Goal: Information Seeking & Learning: Find specific fact

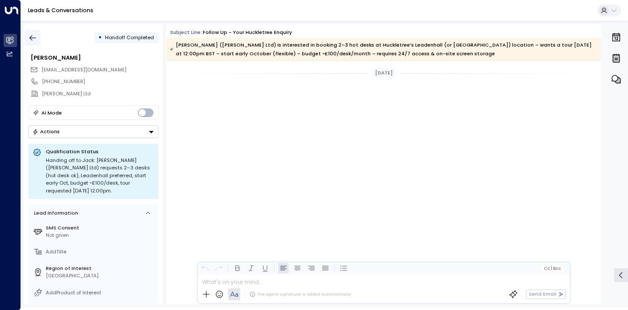
scroll to position [1314, 0]
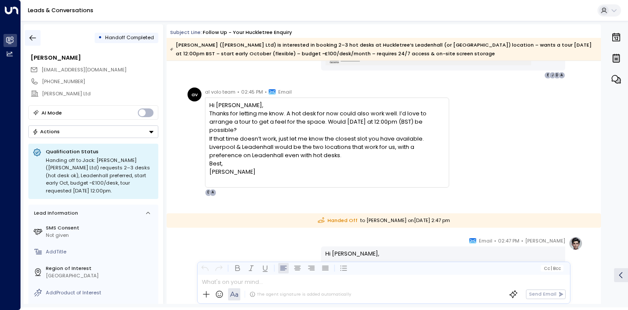
click at [32, 39] on icon "button" at bounding box center [32, 38] width 9 height 9
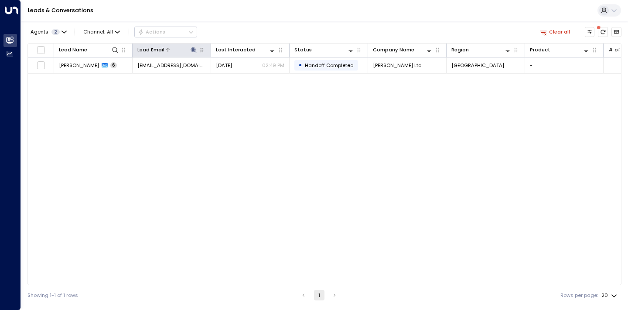
click at [192, 48] on icon at bounding box center [193, 50] width 7 height 7
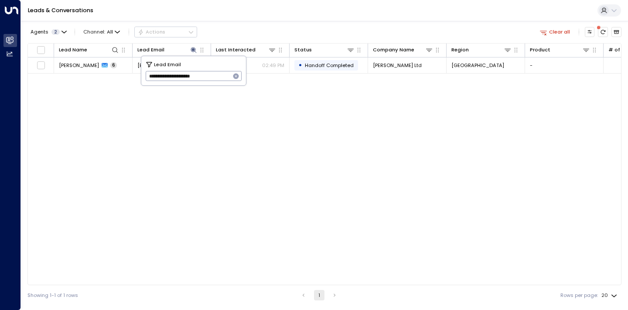
click at [234, 76] on icon "button" at bounding box center [236, 77] width 6 height 6
click at [226, 76] on input "text" at bounding box center [194, 76] width 96 height 14
paste input "**********"
type input "**********"
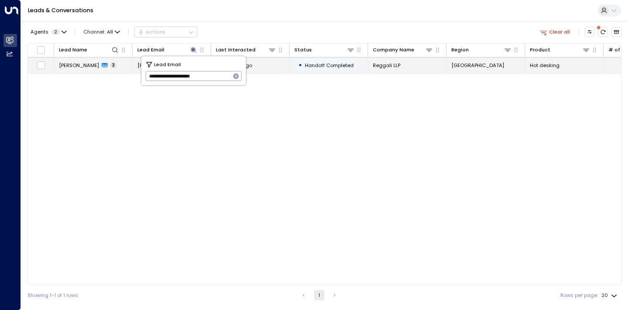
click at [102, 66] on icon at bounding box center [105, 65] width 6 height 5
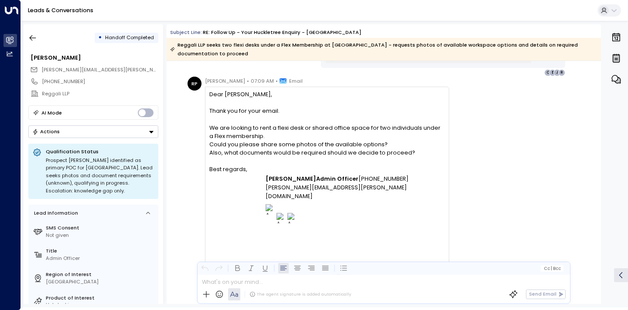
scroll to position [816, 0]
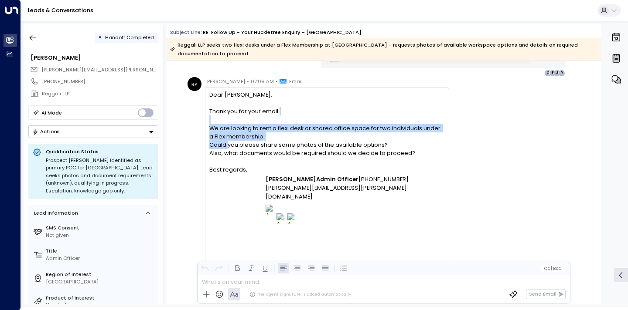
drag, startPoint x: 225, startPoint y: 126, endPoint x: 225, endPoint y: 167, distance: 40.5
click at [225, 166] on span "Dear [PERSON_NAME], Thank you for your email. We are looking to rent a flexi de…" at bounding box center [326, 128] width 235 height 75
click at [224, 166] on span "Dear [PERSON_NAME], Thank you for your email. We are looking to rent a flexi de…" at bounding box center [326, 128] width 235 height 75
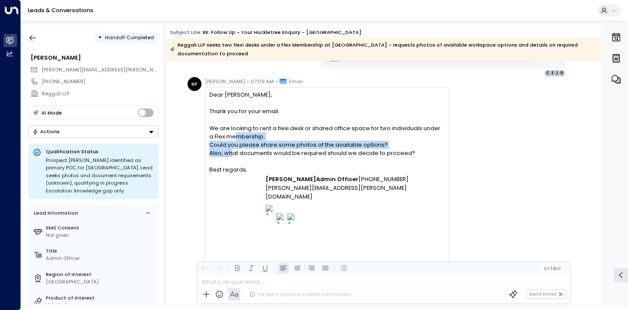
drag, startPoint x: 226, startPoint y: 187, endPoint x: 226, endPoint y: 156, distance: 30.9
click at [226, 156] on span "Dear [PERSON_NAME], Thank you for your email. We are looking to rent a flexi de…" at bounding box center [326, 128] width 235 height 75
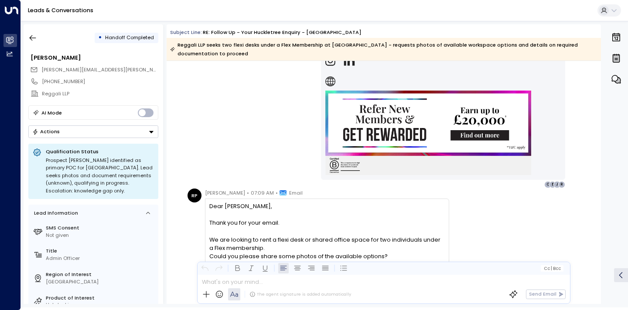
scroll to position [837, 0]
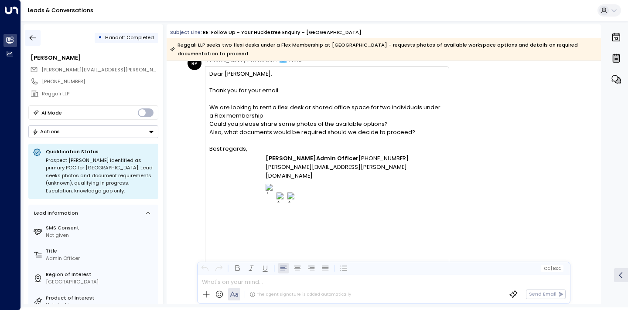
click at [34, 38] on icon "button" at bounding box center [32, 38] width 9 height 9
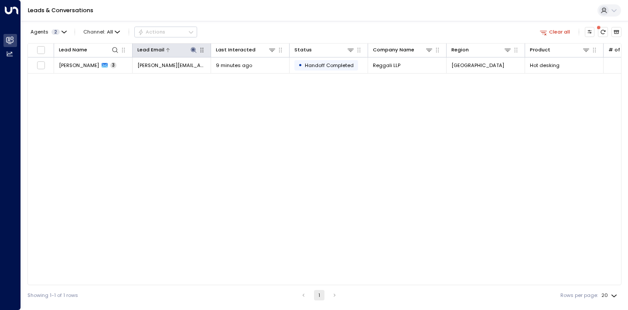
click at [193, 49] on icon at bounding box center [193, 50] width 6 height 6
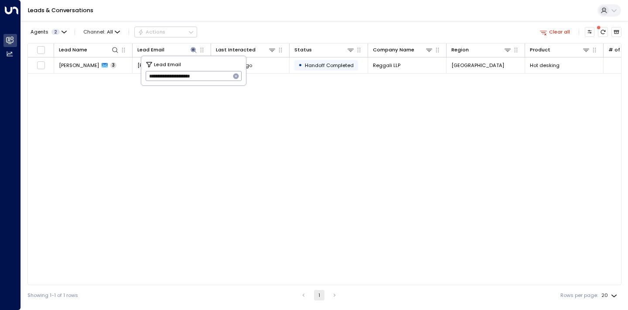
click at [237, 73] on icon "button" at bounding box center [235, 76] width 7 height 7
click at [228, 76] on input "text" at bounding box center [194, 76] width 96 height 14
paste input "**********"
type input "**********"
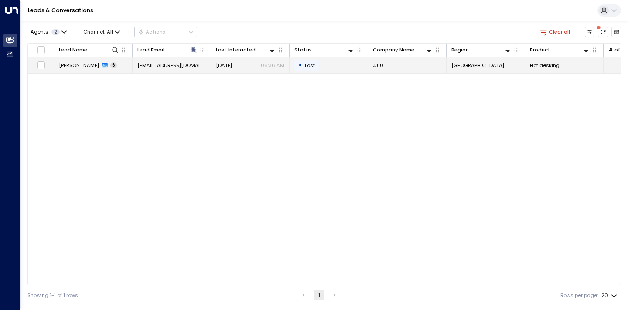
click at [89, 67] on span "[PERSON_NAME]" at bounding box center [79, 65] width 40 height 7
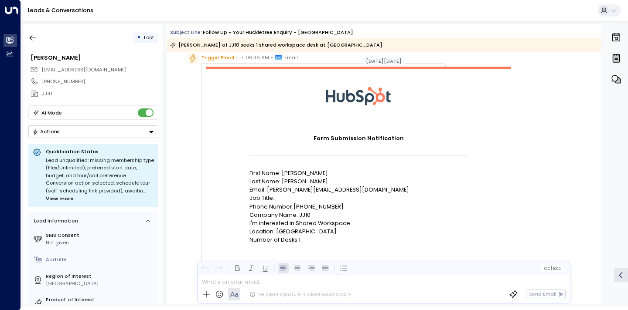
scroll to position [32, 0]
